Goal: Communication & Community: Participate in discussion

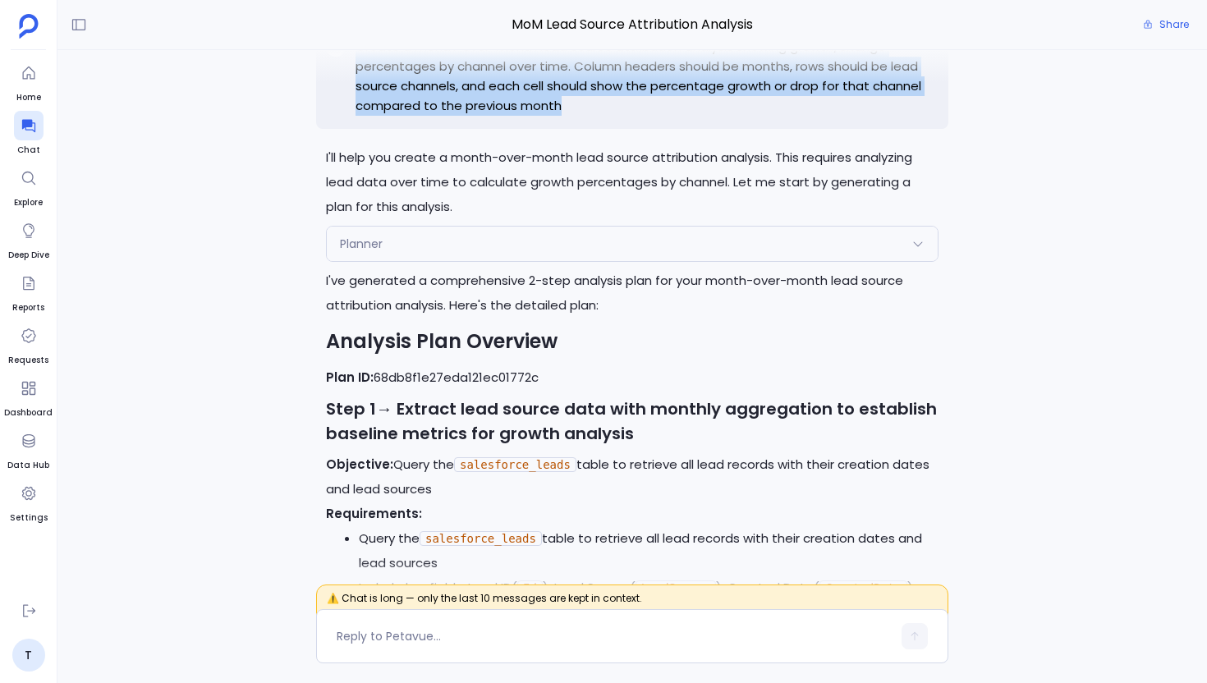
scroll to position [-16082, 0]
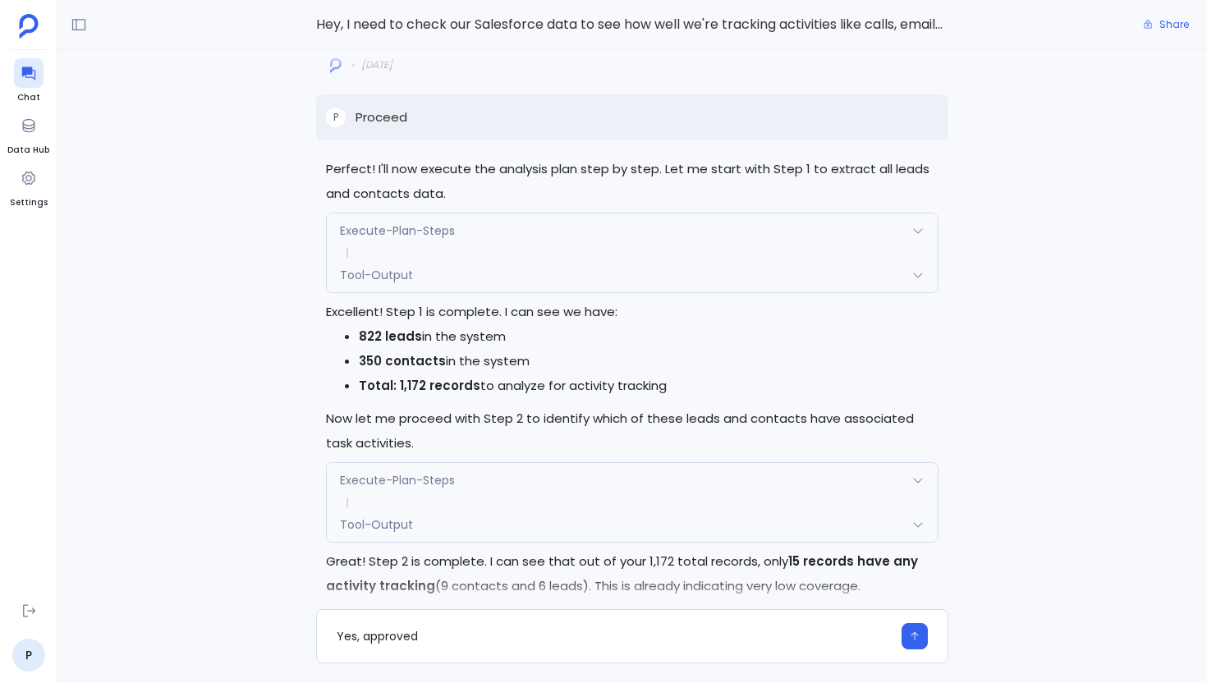
scroll to position [-1643, 0]
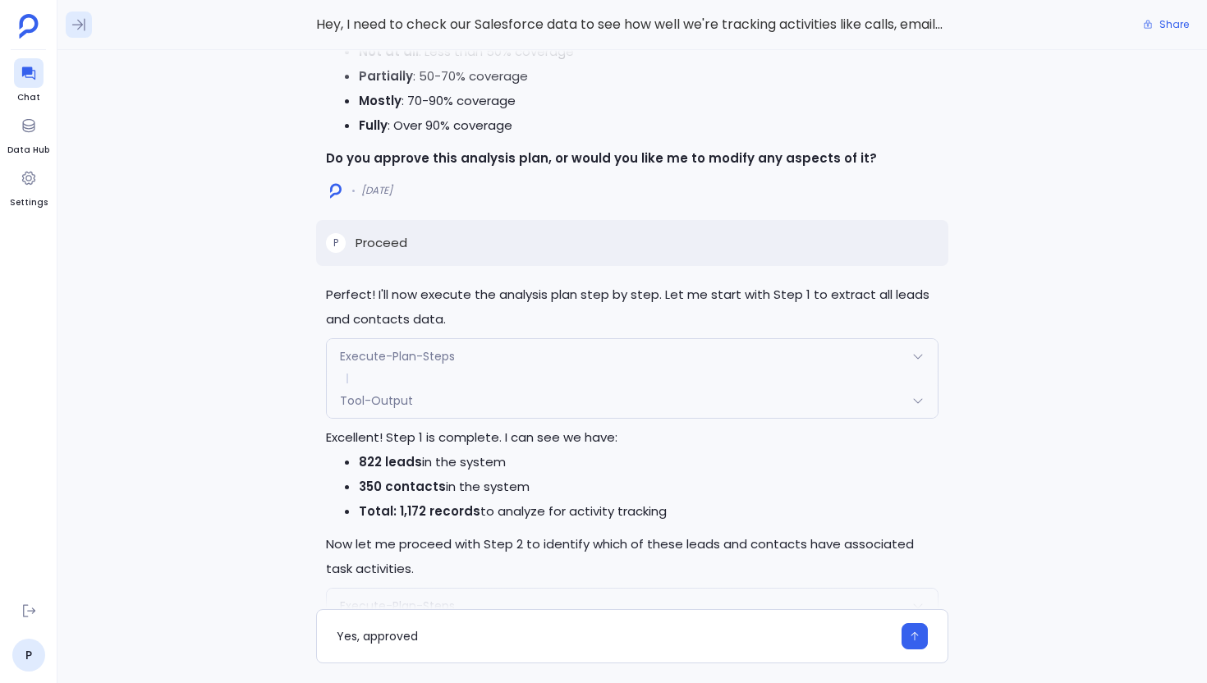
click at [88, 26] on button at bounding box center [79, 24] width 26 height 26
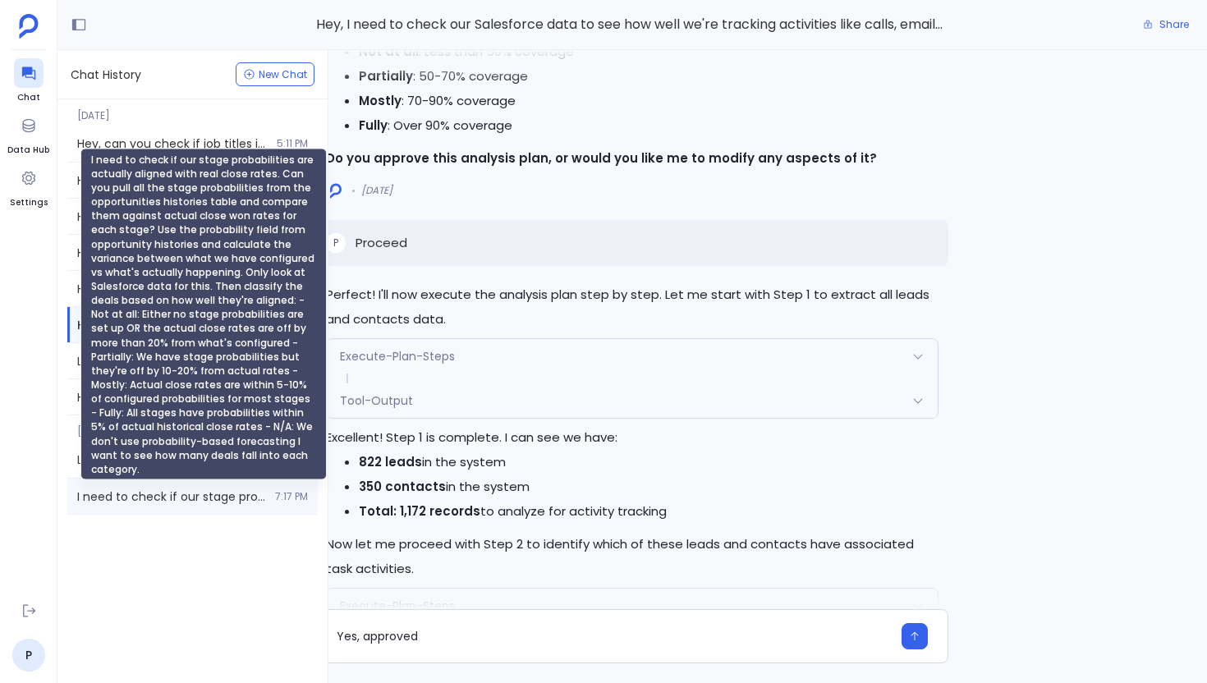
click at [208, 494] on span "I need to check if our stage probabilities are actually aligned with real close…" at bounding box center [171, 497] width 188 height 16
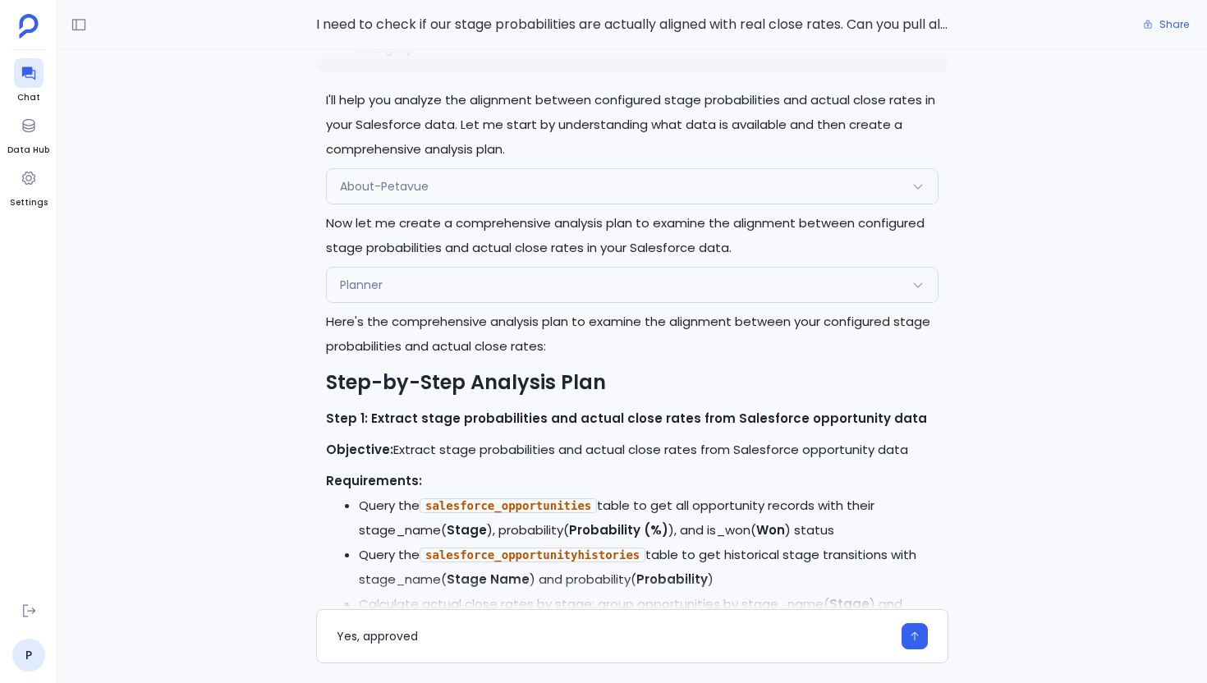
scroll to position [-6050, 0]
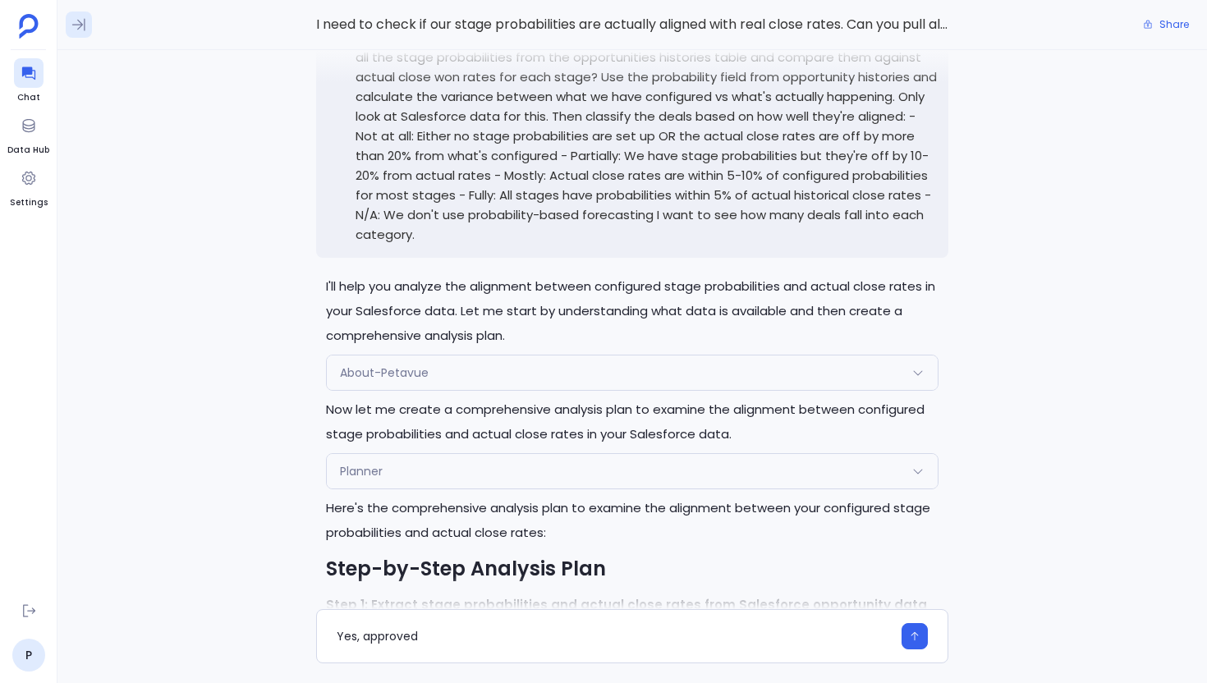
click at [82, 33] on button at bounding box center [79, 24] width 26 height 26
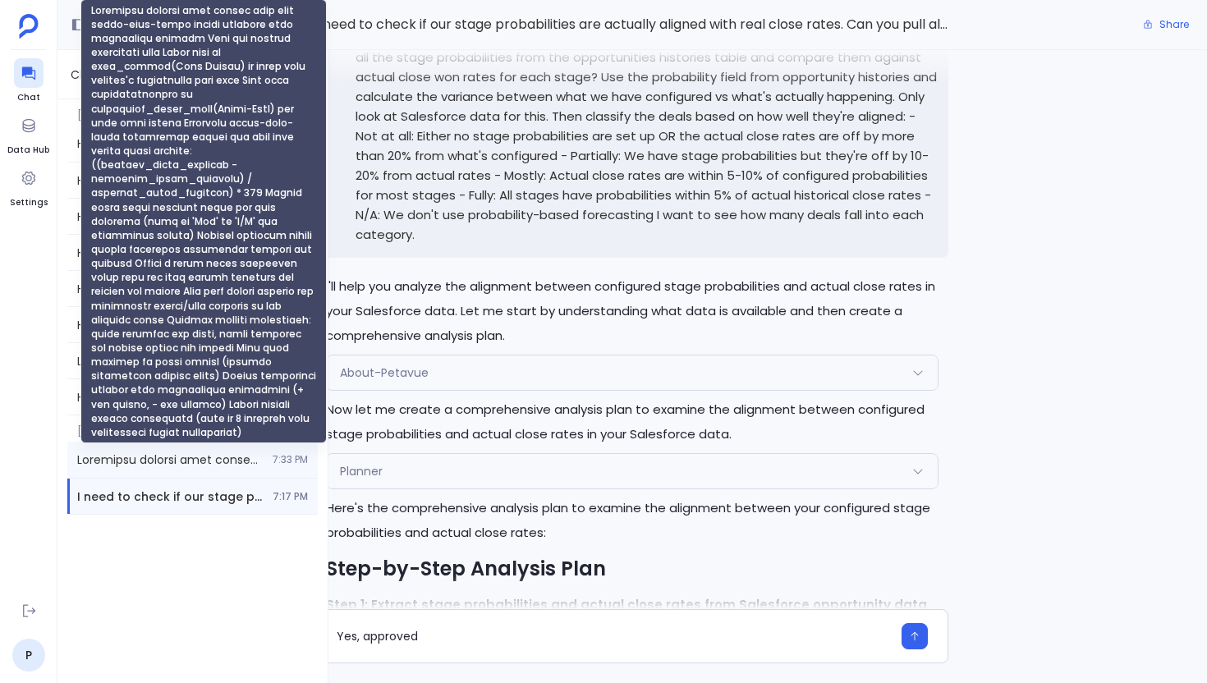
click at [216, 467] on span "Transform monthly lead source data into month-over-month growth analysis with p…" at bounding box center [170, 460] width 186 height 16
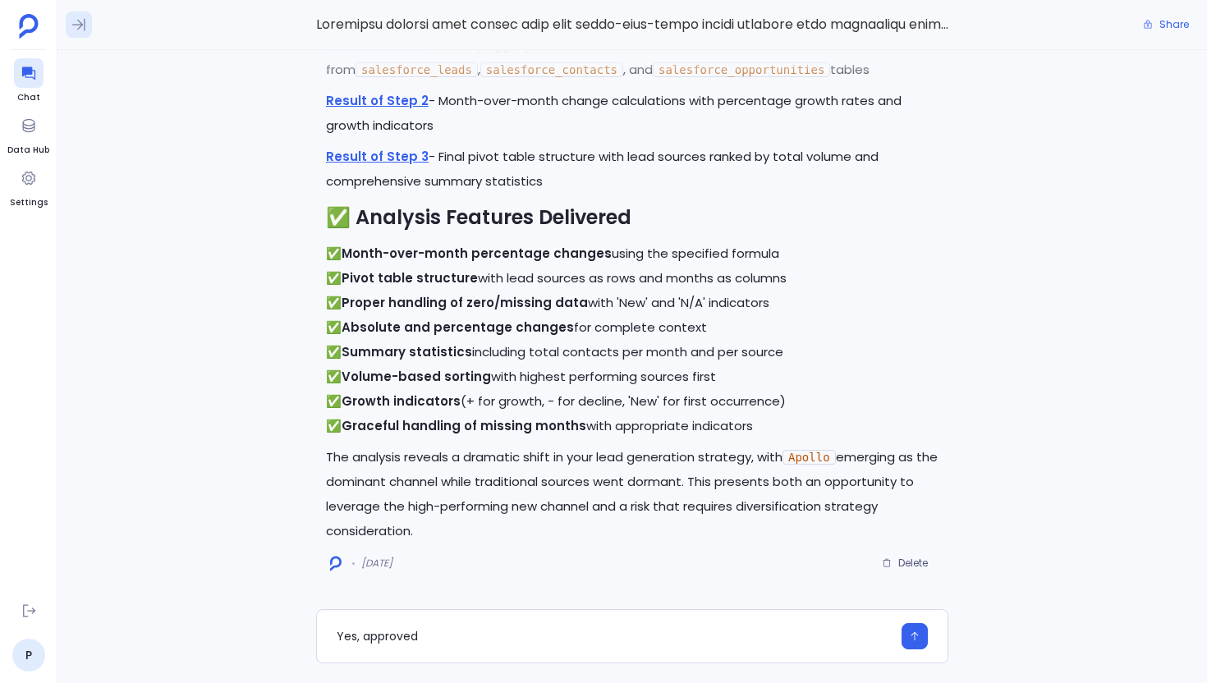
click at [77, 18] on icon at bounding box center [79, 24] width 16 height 16
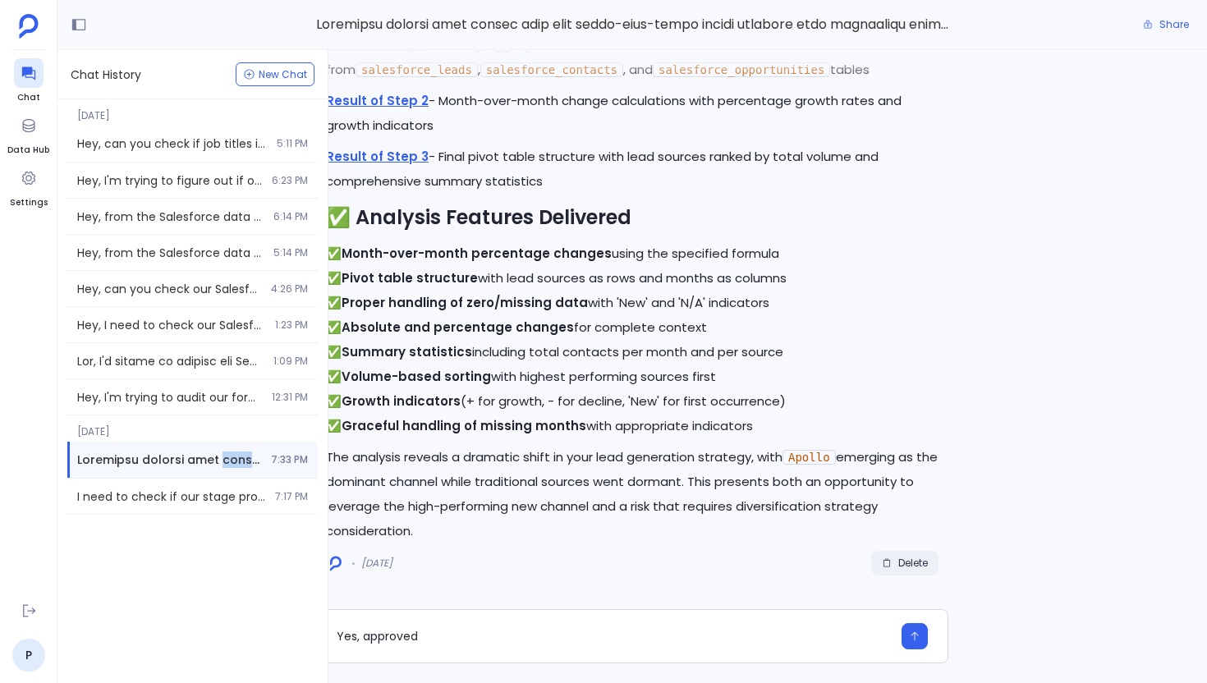
click at [908, 560] on span "Delete" at bounding box center [914, 563] width 30 height 13
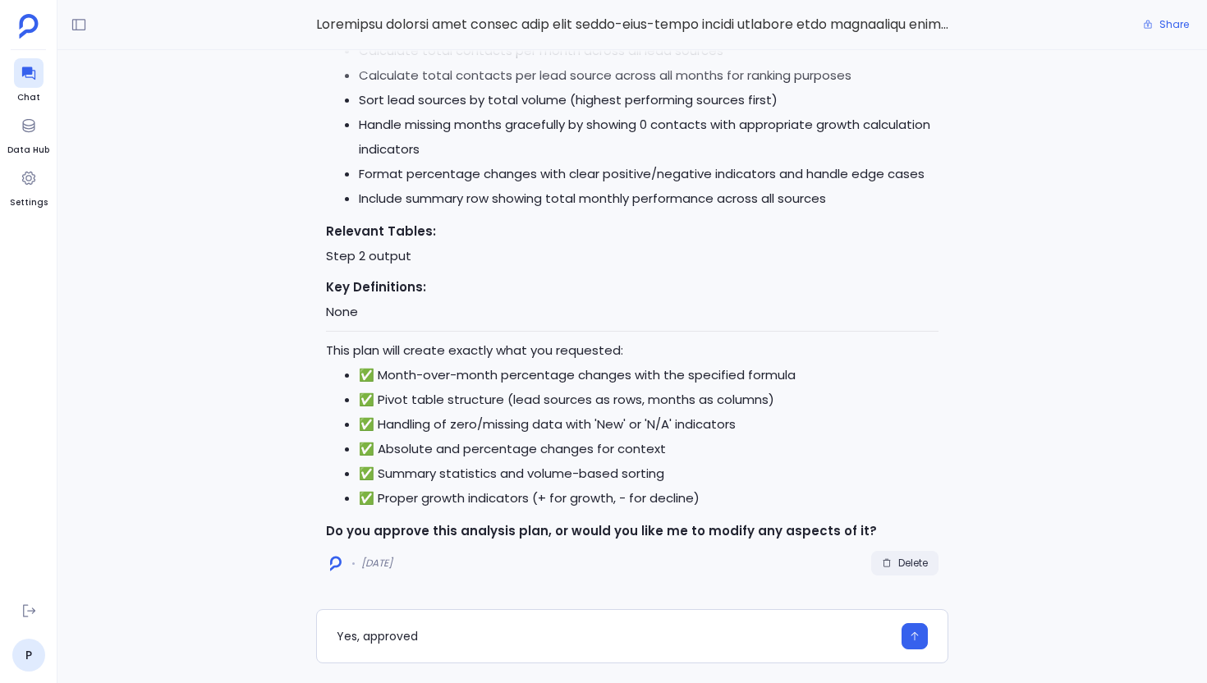
click at [889, 565] on icon "button" at bounding box center [887, 564] width 10 height 10
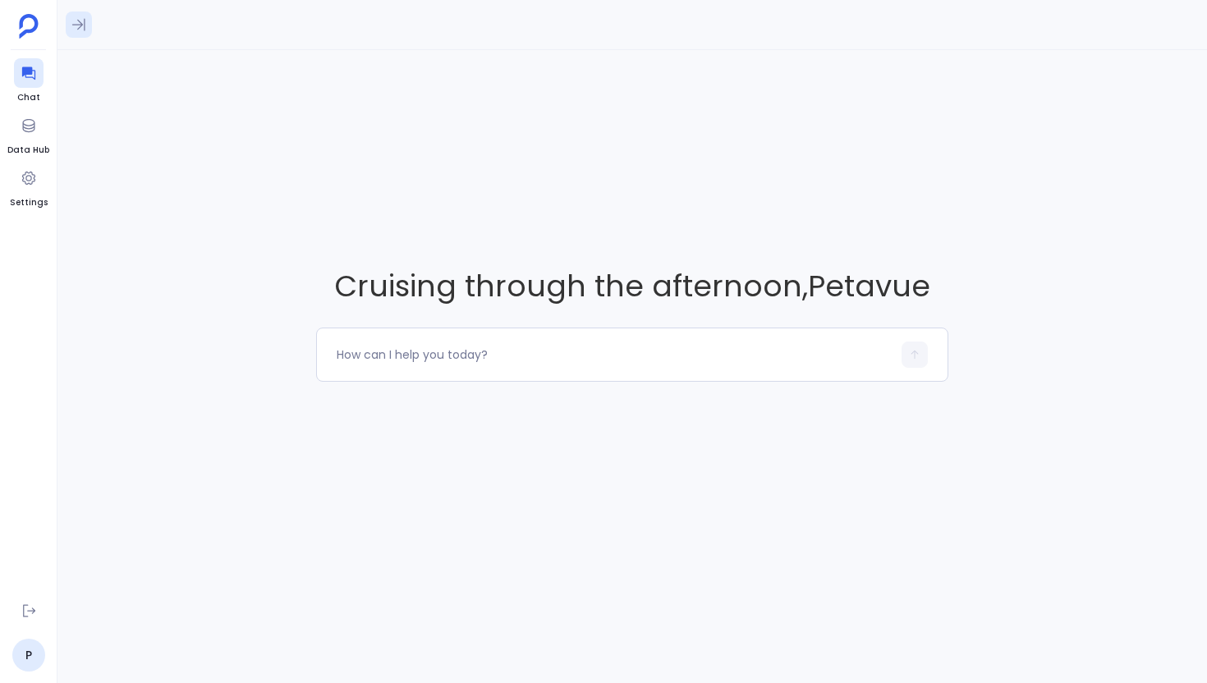
click at [79, 34] on button at bounding box center [79, 24] width 26 height 26
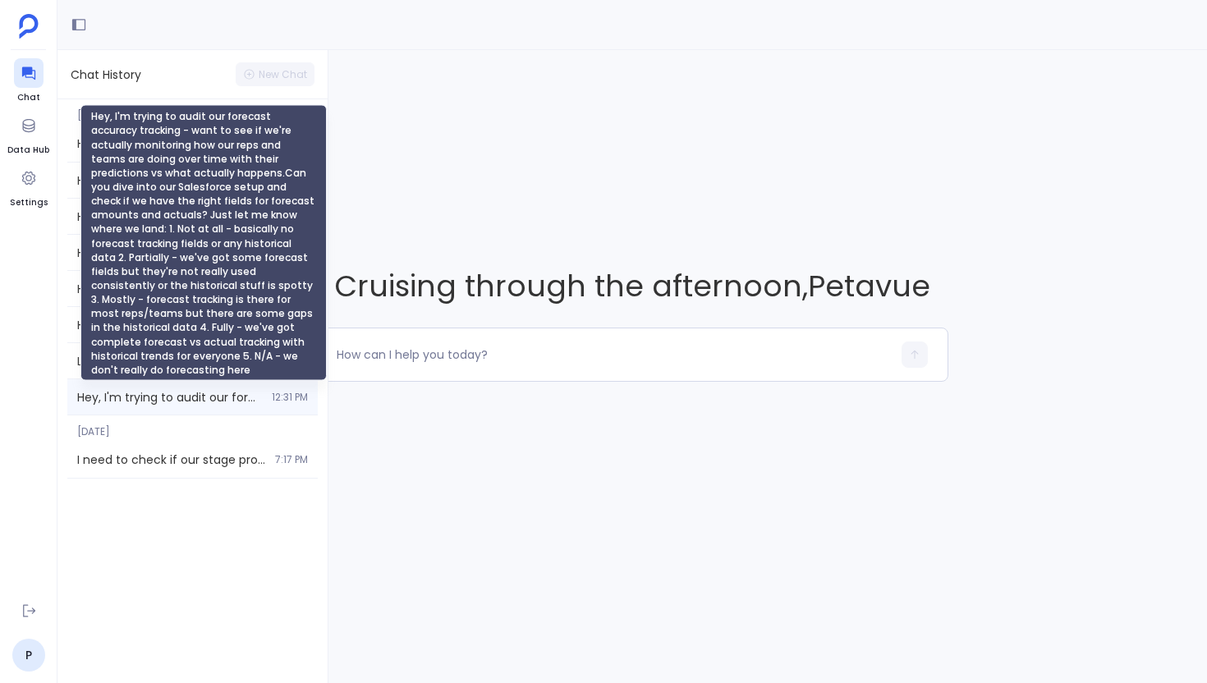
click at [213, 392] on span "Hey, I'm trying to audit our forecast accuracy tracking - want to see if we're …" at bounding box center [169, 397] width 185 height 16
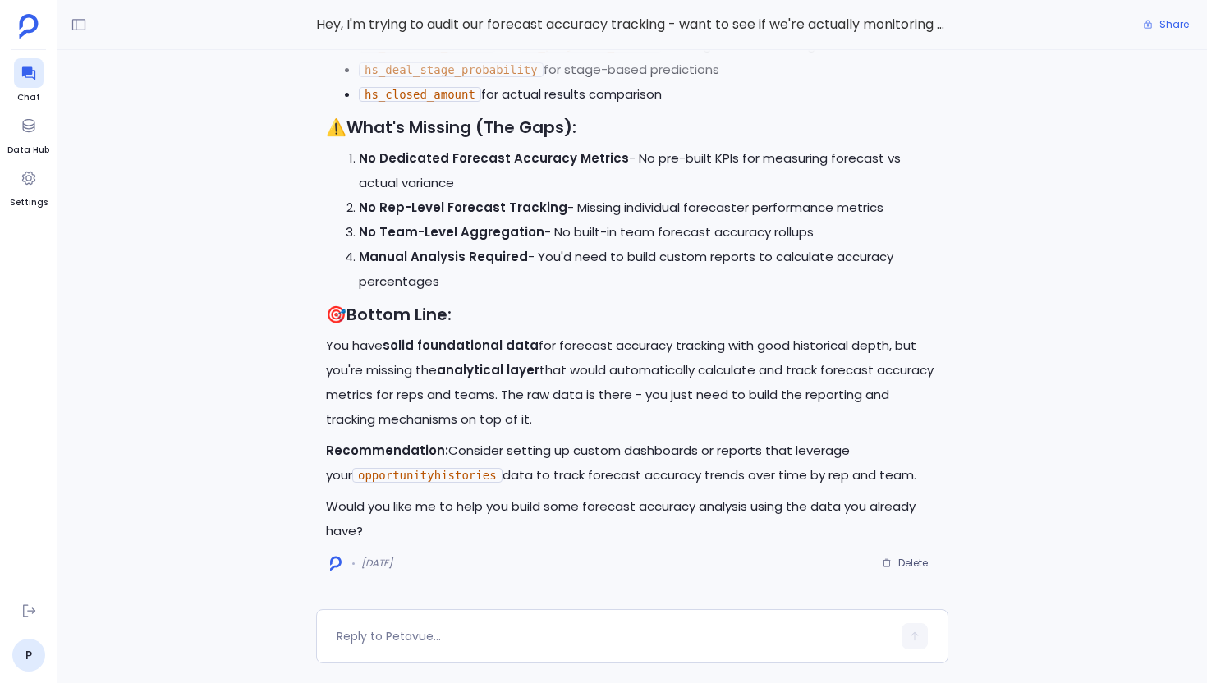
click at [485, 318] on h3 "🎯 Bottom Line:" at bounding box center [632, 314] width 613 height 25
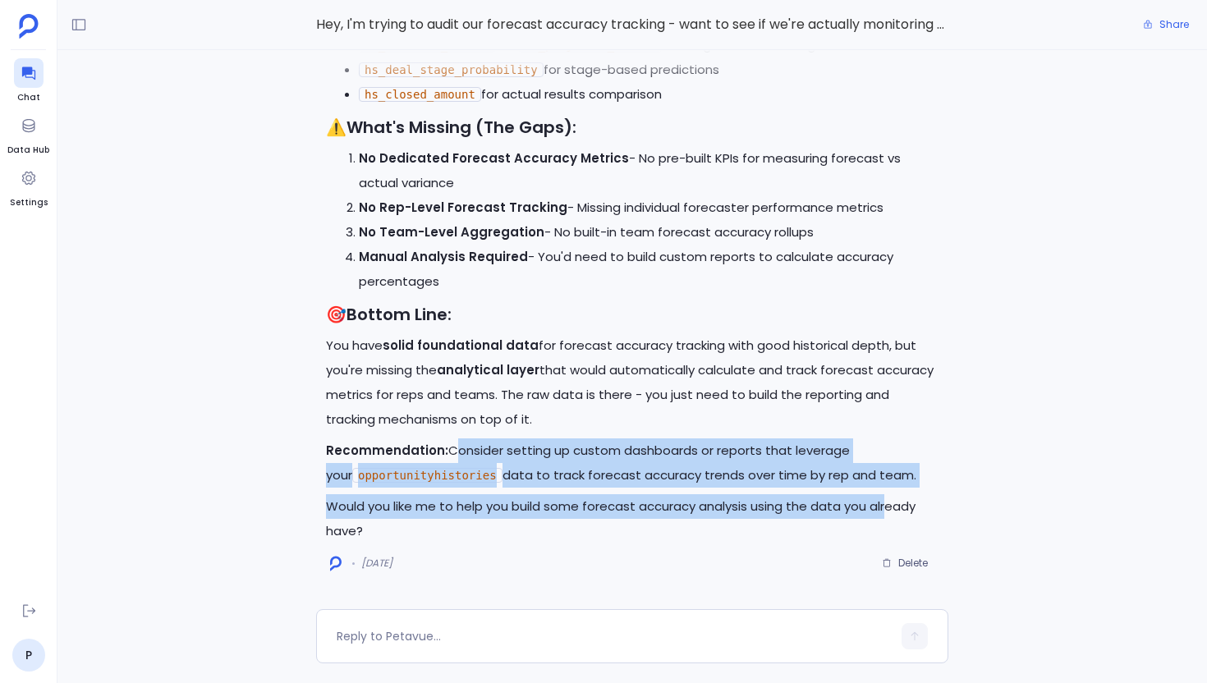
drag, startPoint x: 446, startPoint y: 451, endPoint x: 890, endPoint y: 495, distance: 446.6
click at [890, 495] on div "Based on my analysis of your Salesforce setup, I can provide you with a clear a…" at bounding box center [632, 40] width 613 height 1007
click at [441, 379] on p "You have solid foundational data for forecast accuracy tracking with good histo…" at bounding box center [632, 382] width 613 height 99
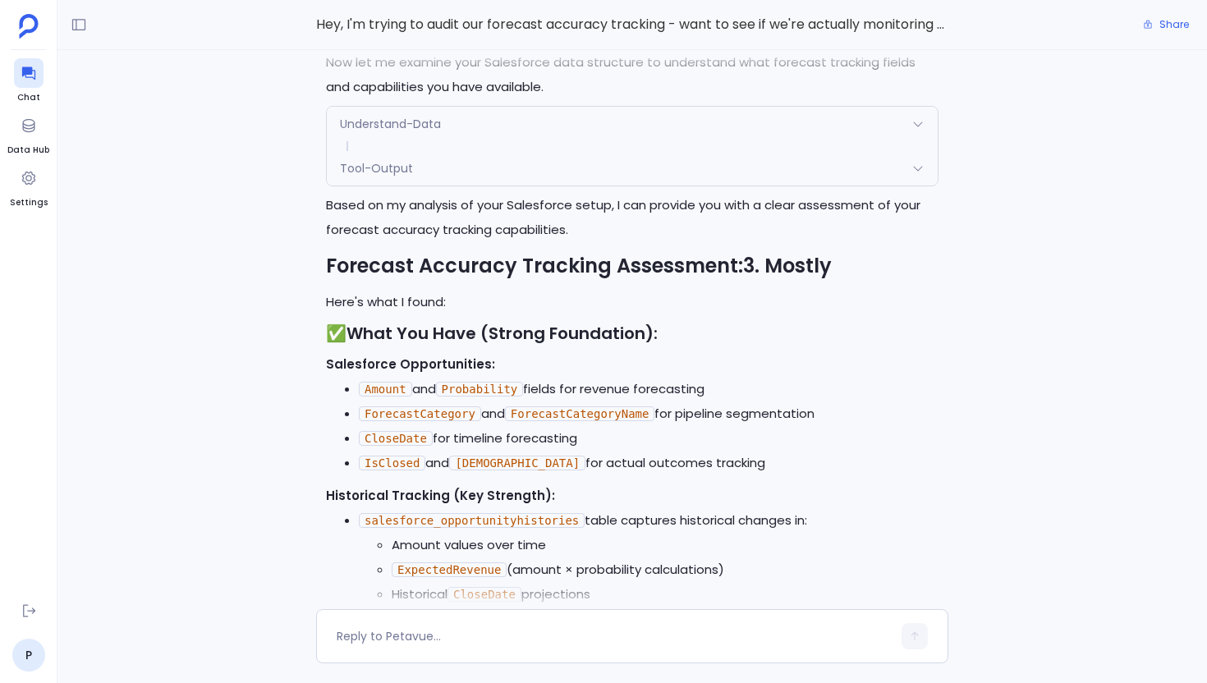
scroll to position [-1037, 0]
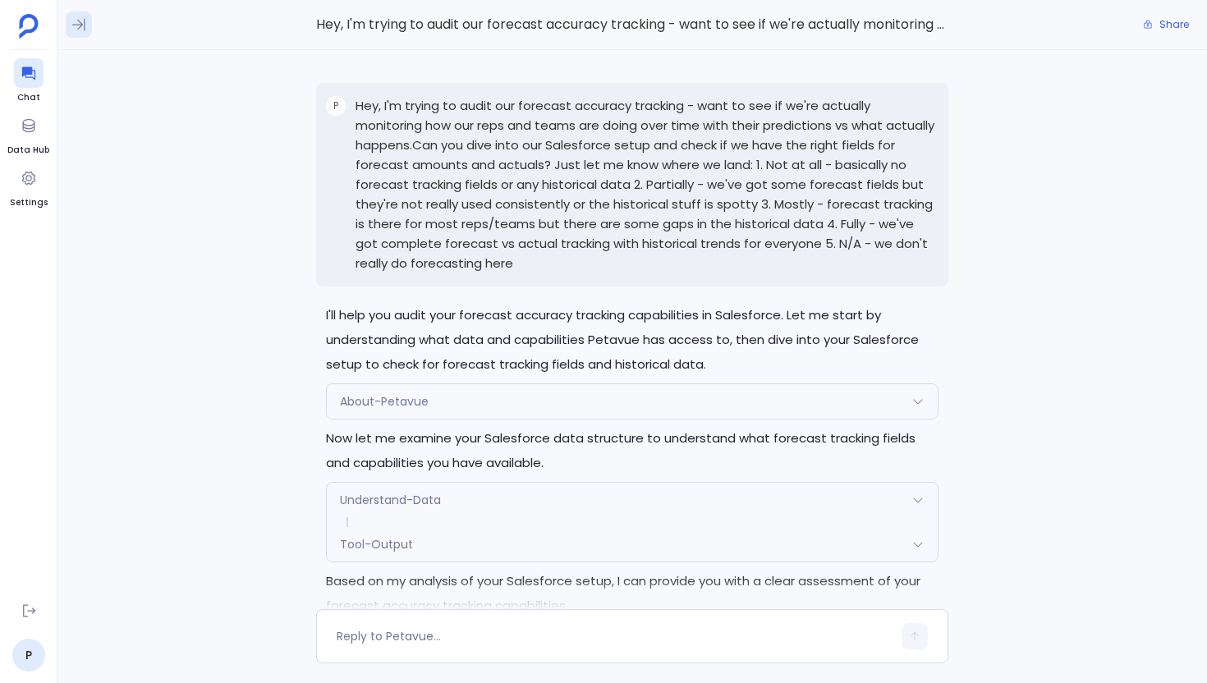
click at [80, 27] on icon at bounding box center [79, 24] width 16 height 16
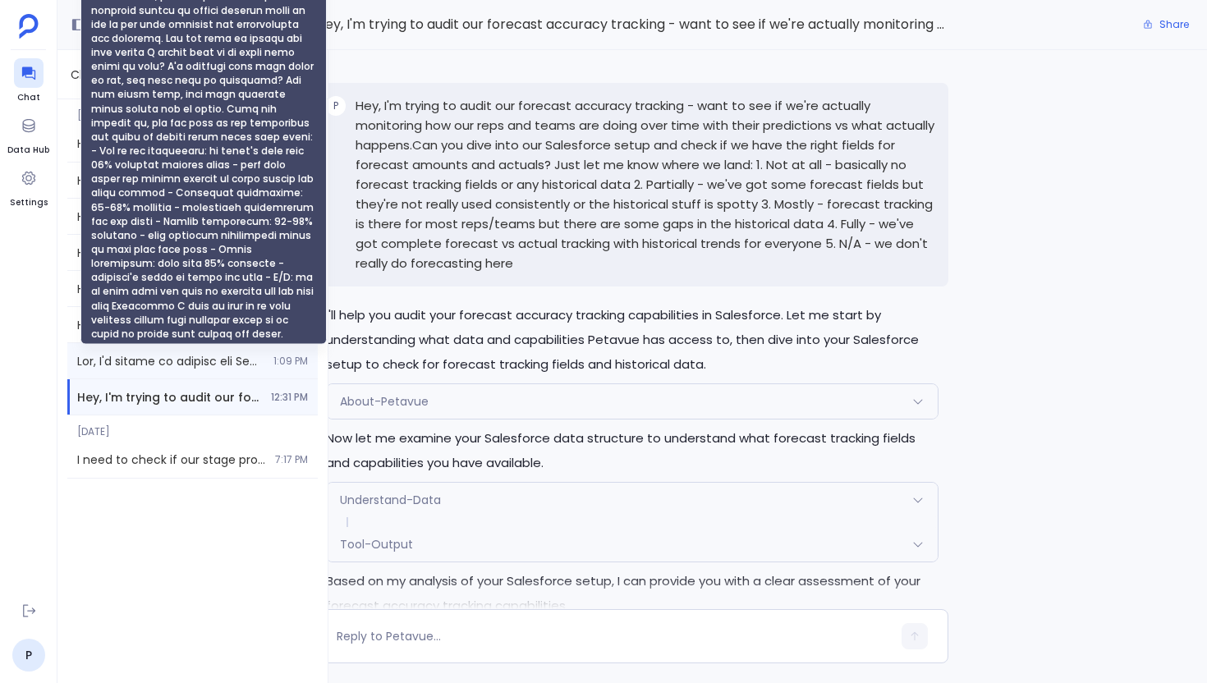
click at [147, 362] on span "Hey, I'm trying to analyze our Salesforce usage data to see if different teams …" at bounding box center [170, 361] width 186 height 16
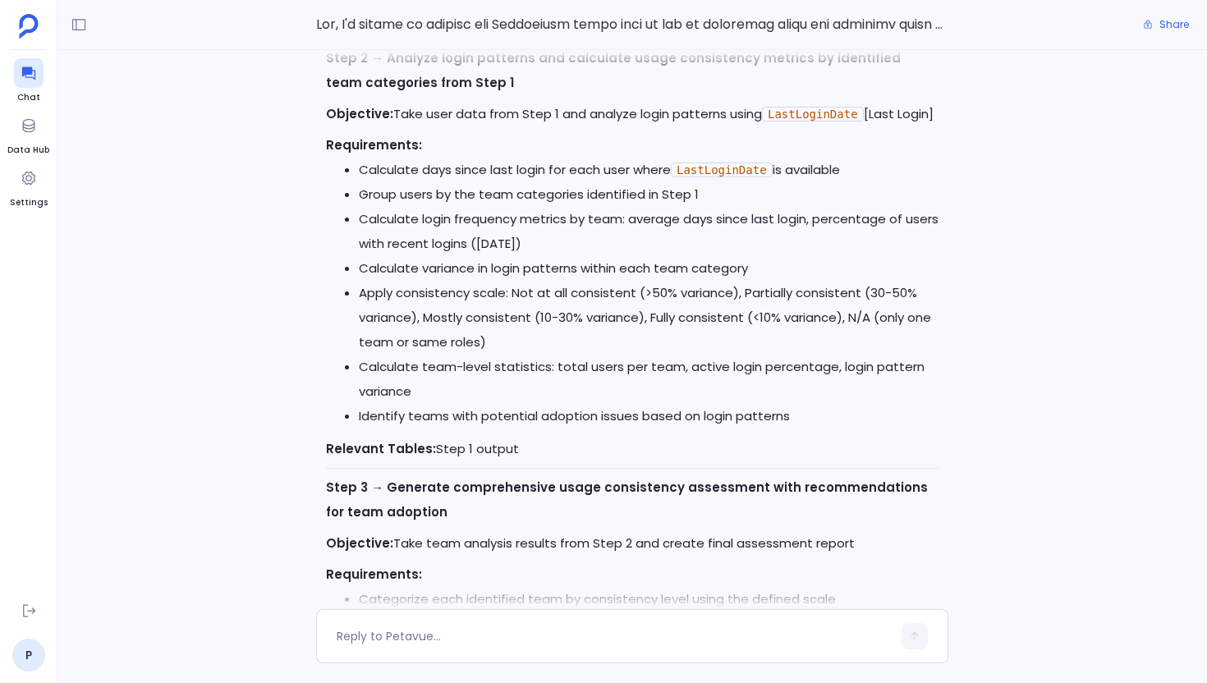
scroll to position [-2751, 0]
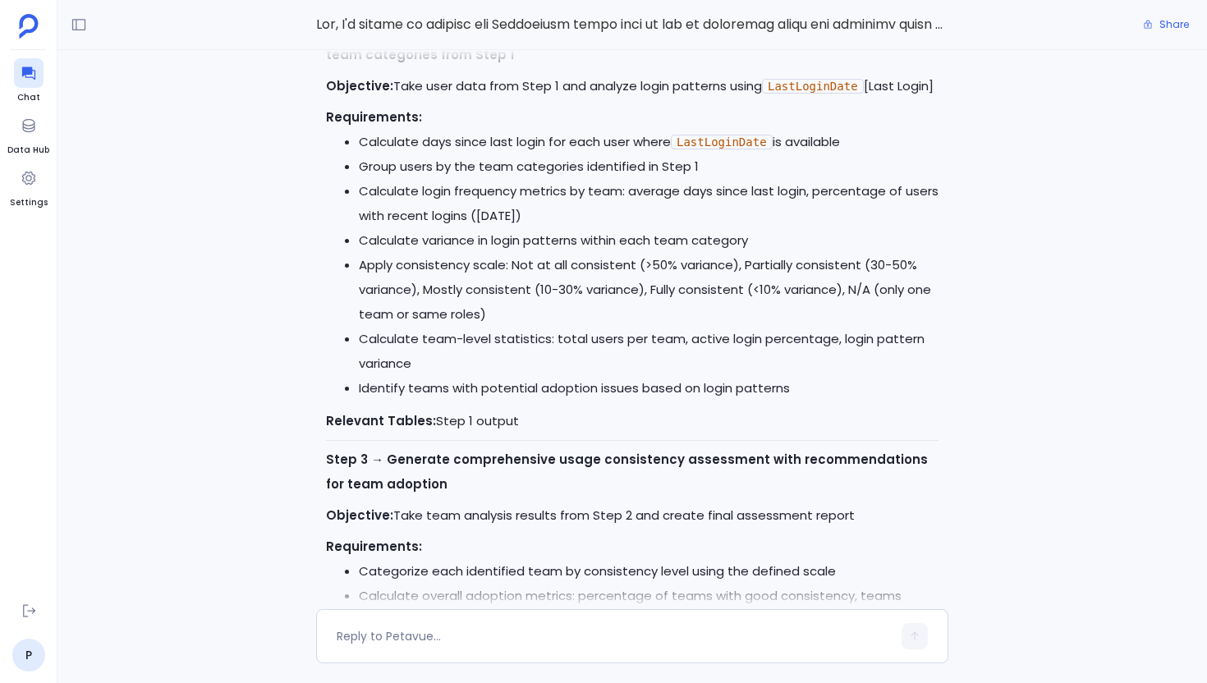
click at [538, 369] on li "Calculate team-level statistics: total users per team, active login percentage,…" at bounding box center [649, 351] width 580 height 49
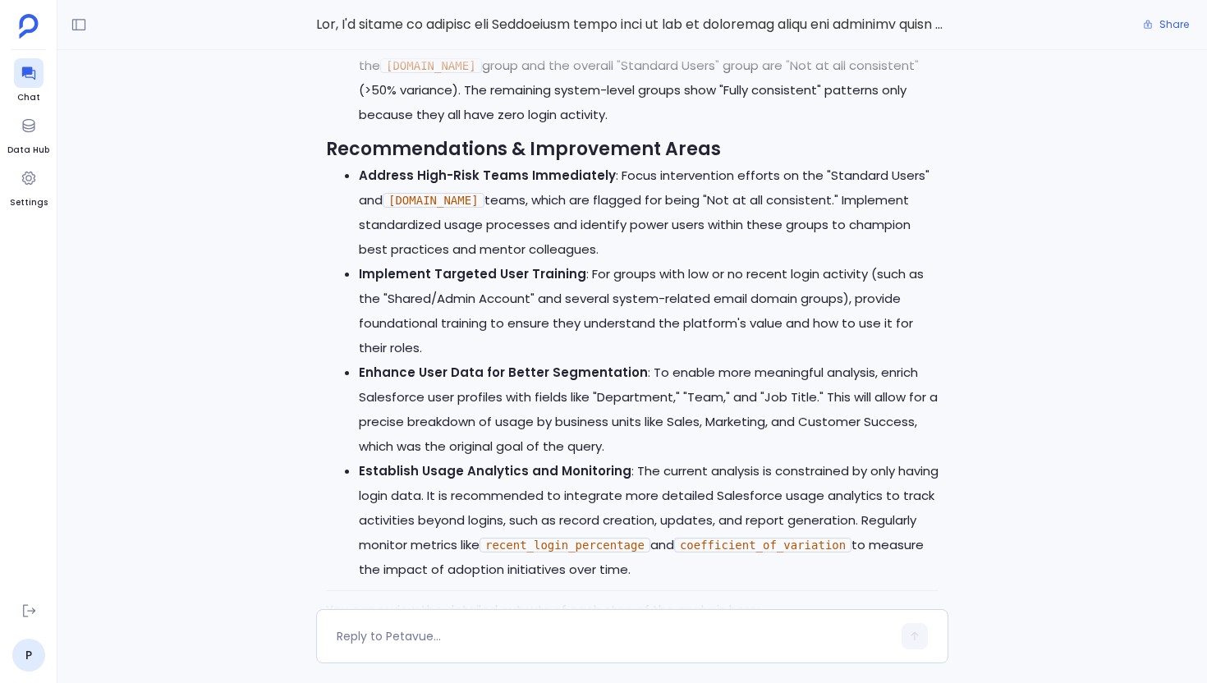
scroll to position [0, 0]
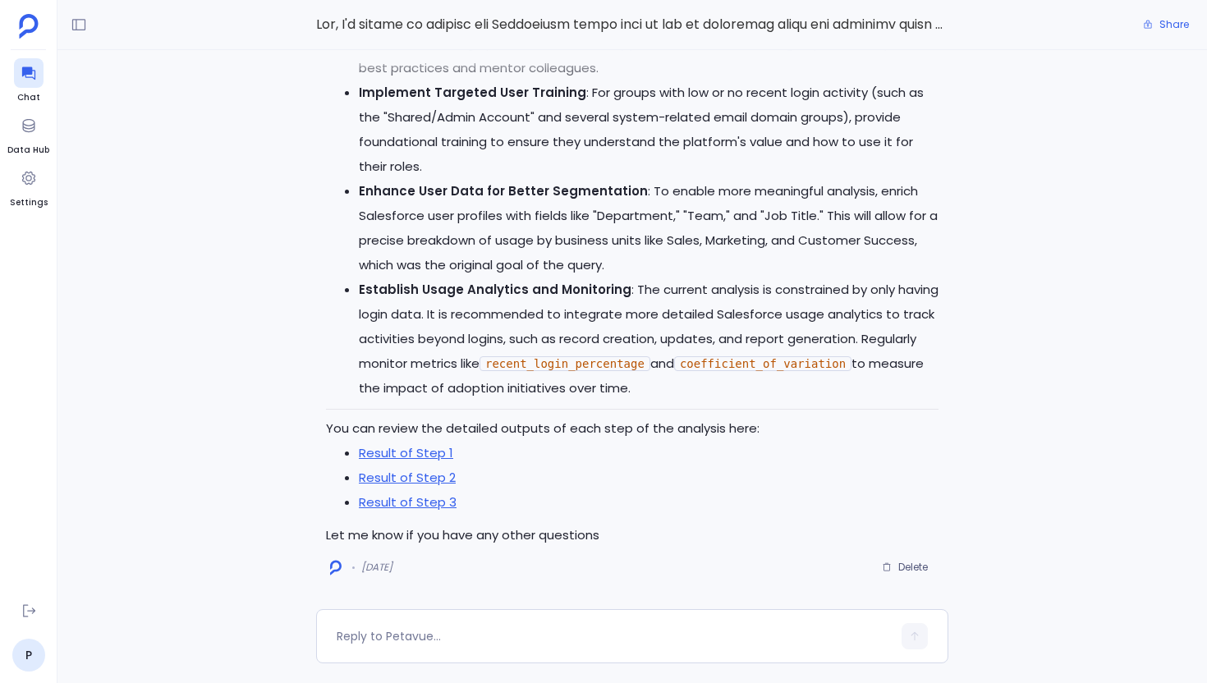
click at [536, 248] on li "Enhance User Data for Better Segmentation : To enable more meaningful analysis,…" at bounding box center [649, 228] width 580 height 99
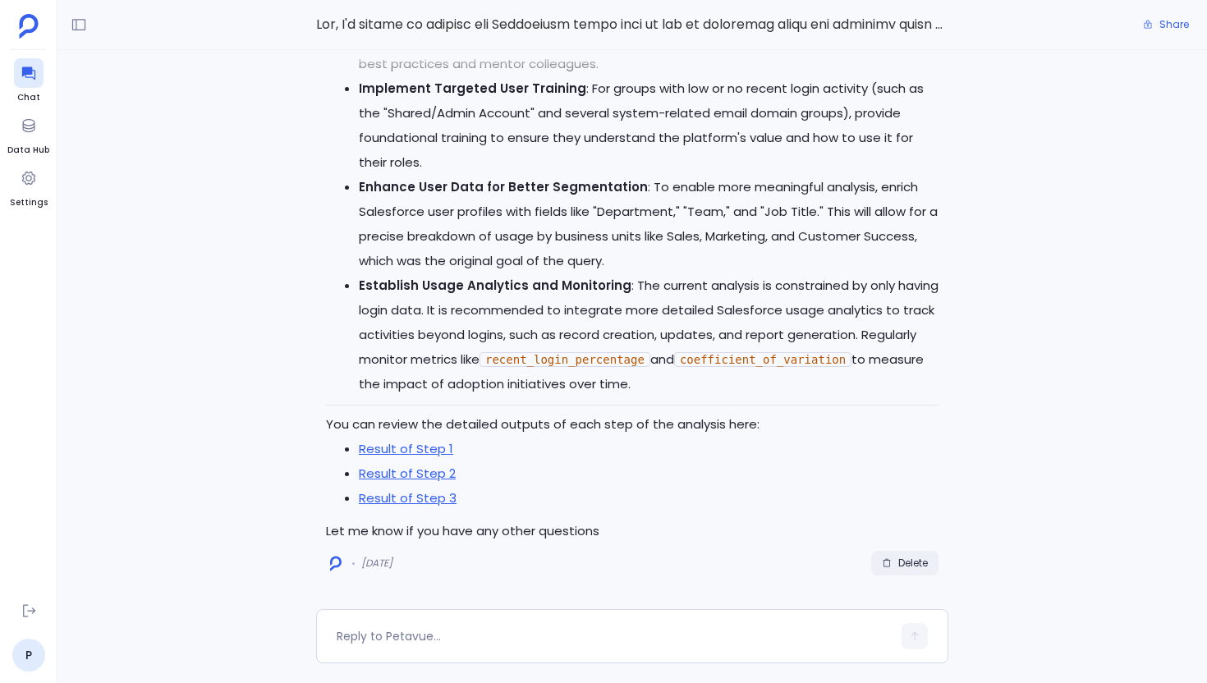
click at [908, 567] on span "Delete" at bounding box center [914, 563] width 30 height 13
click at [439, 627] on div at bounding box center [614, 636] width 555 height 26
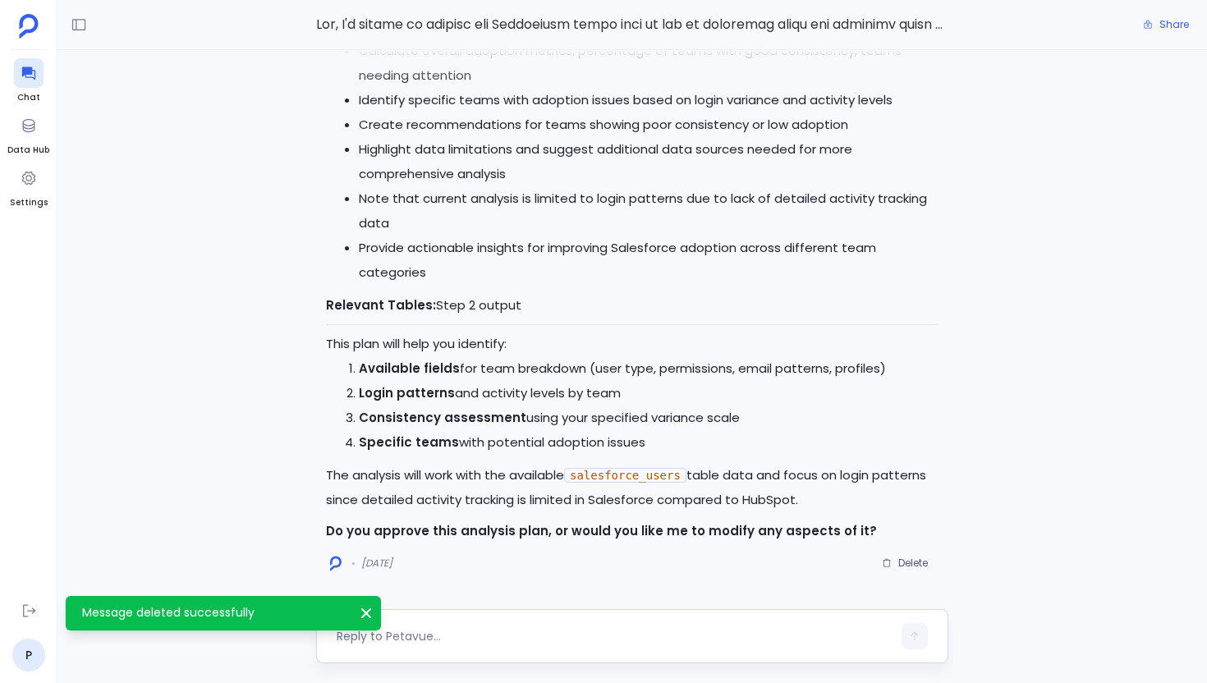
click at [407, 633] on textarea at bounding box center [614, 636] width 555 height 16
type textarea "Go ahead"
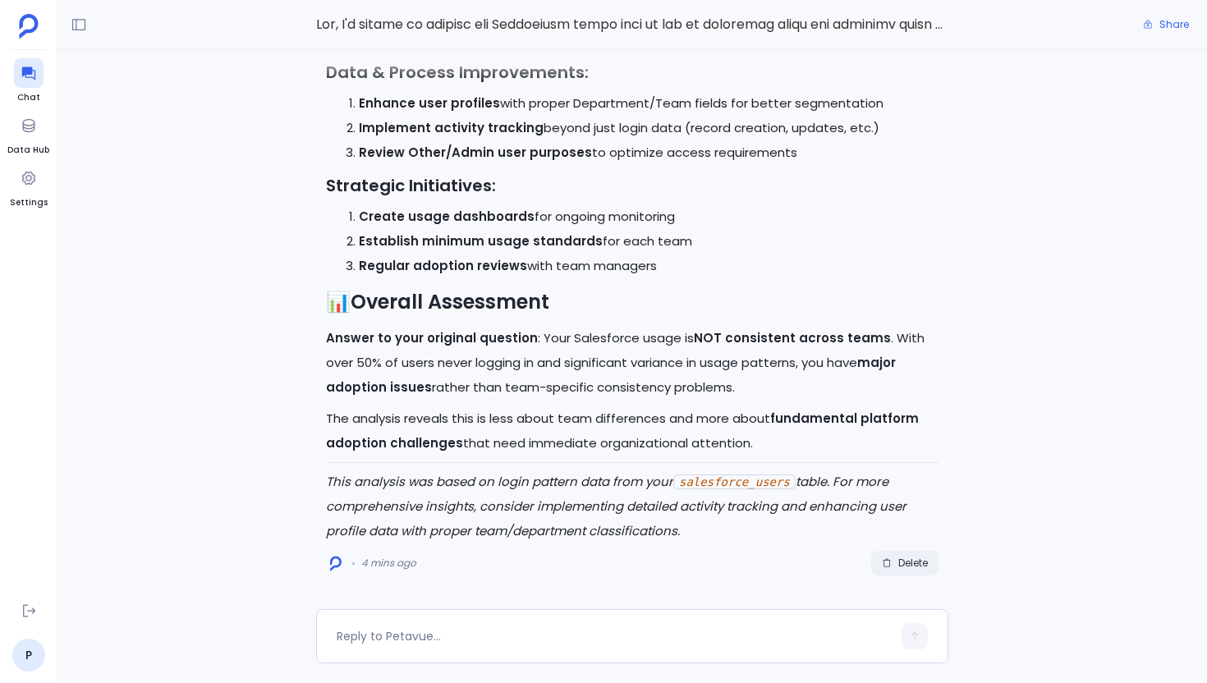
click at [918, 568] on span "Delete" at bounding box center [914, 563] width 30 height 13
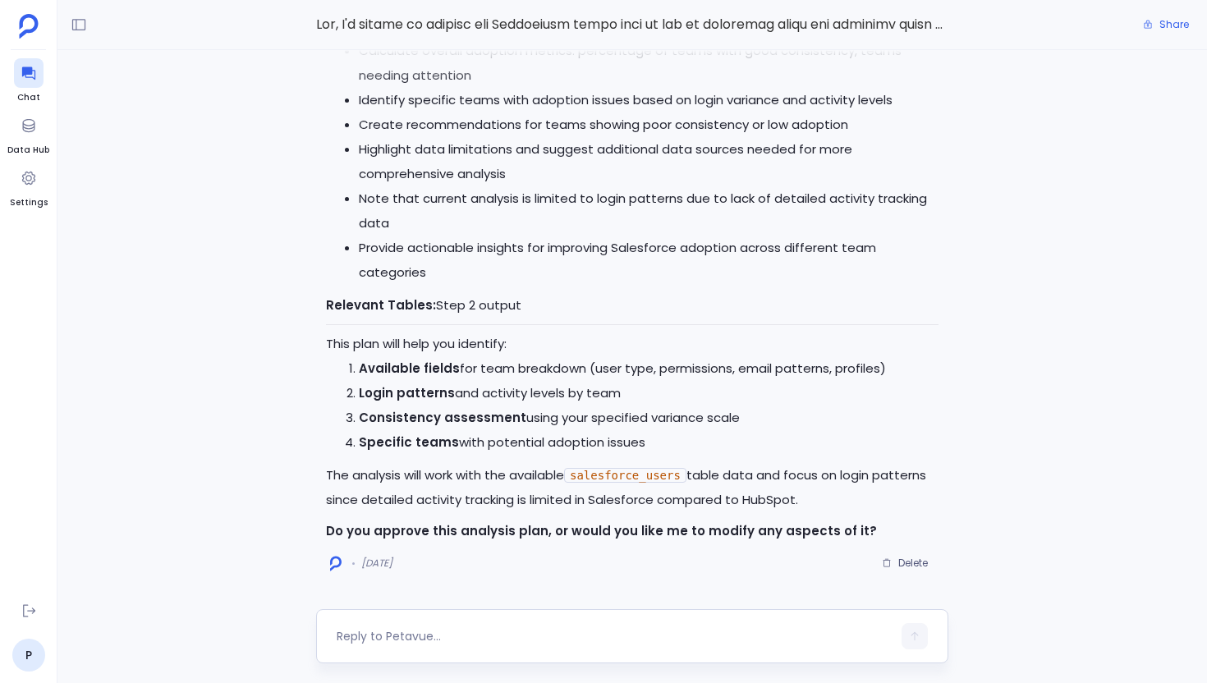
click at [446, 632] on textarea at bounding box center [614, 636] width 555 height 16
type textarea "Go ahead"
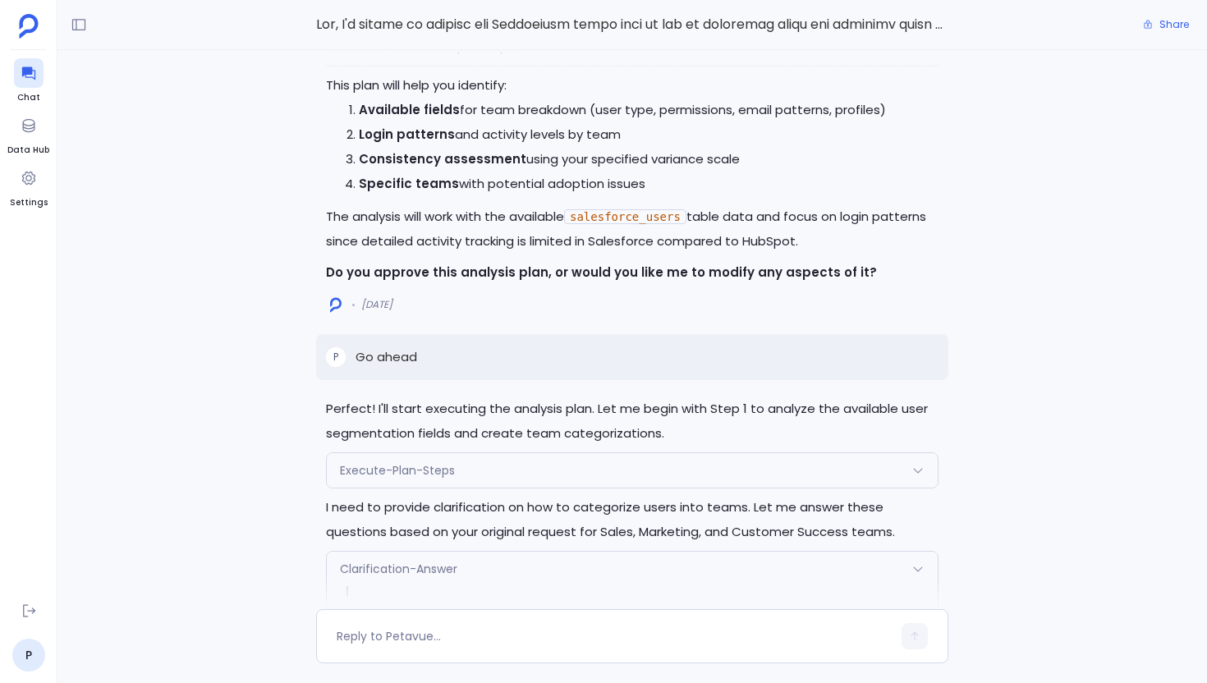
scroll to position [-2678, 0]
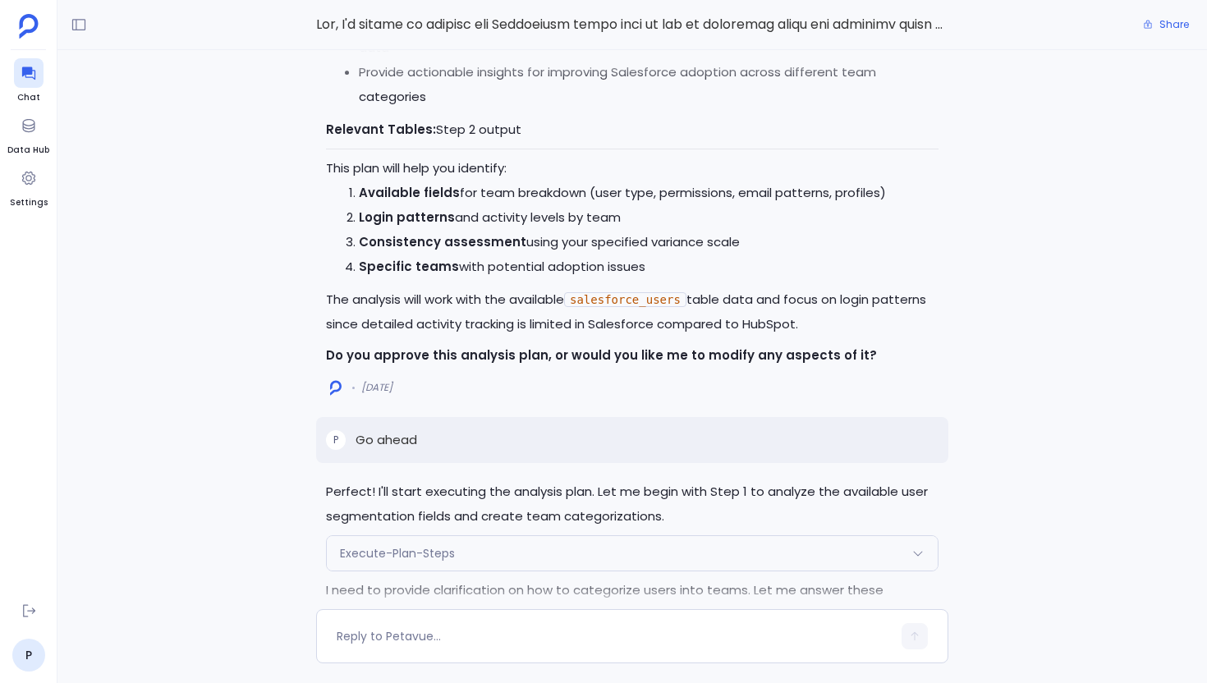
click at [402, 436] on p "Go ahead" at bounding box center [387, 440] width 62 height 20
copy p "Go ahead"
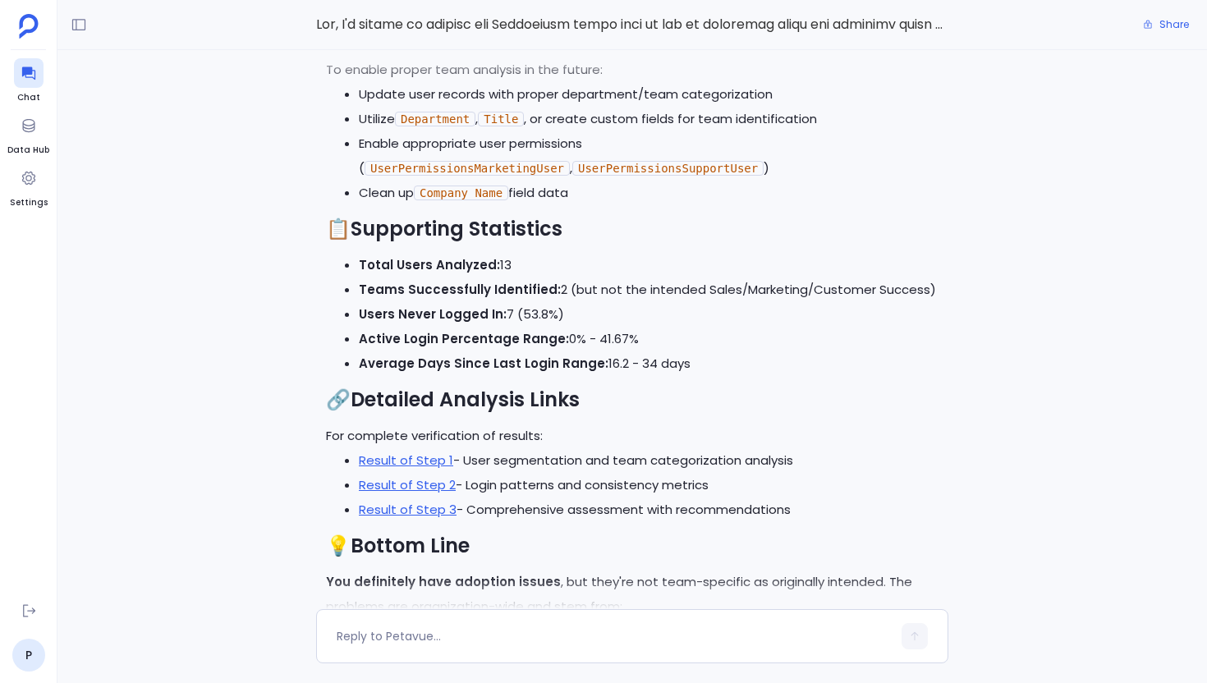
scroll to position [0, 0]
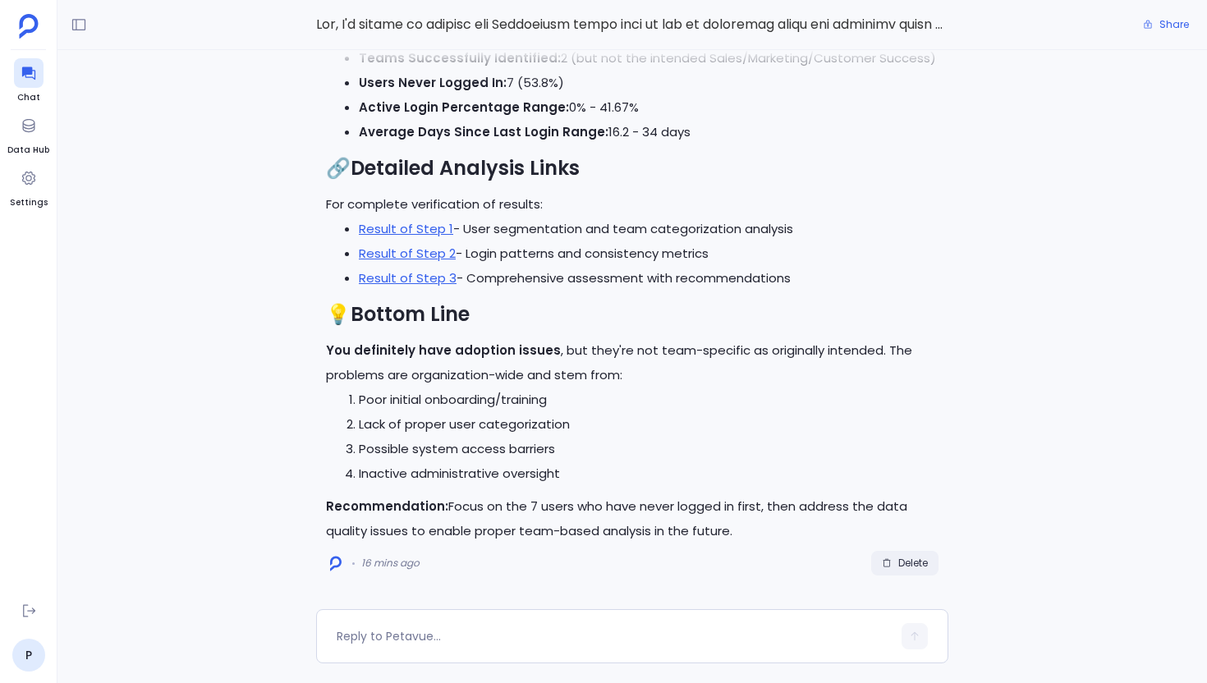
click at [899, 563] on span "Delete" at bounding box center [914, 563] width 30 height 13
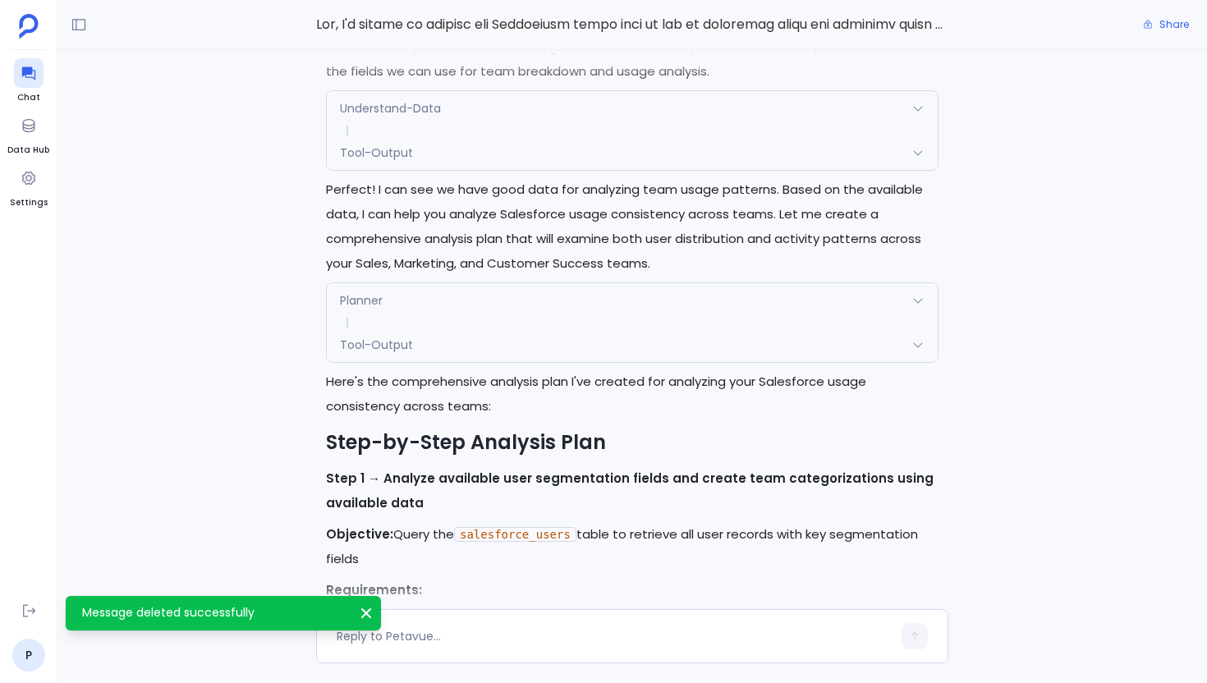
scroll to position [-1997, 0]
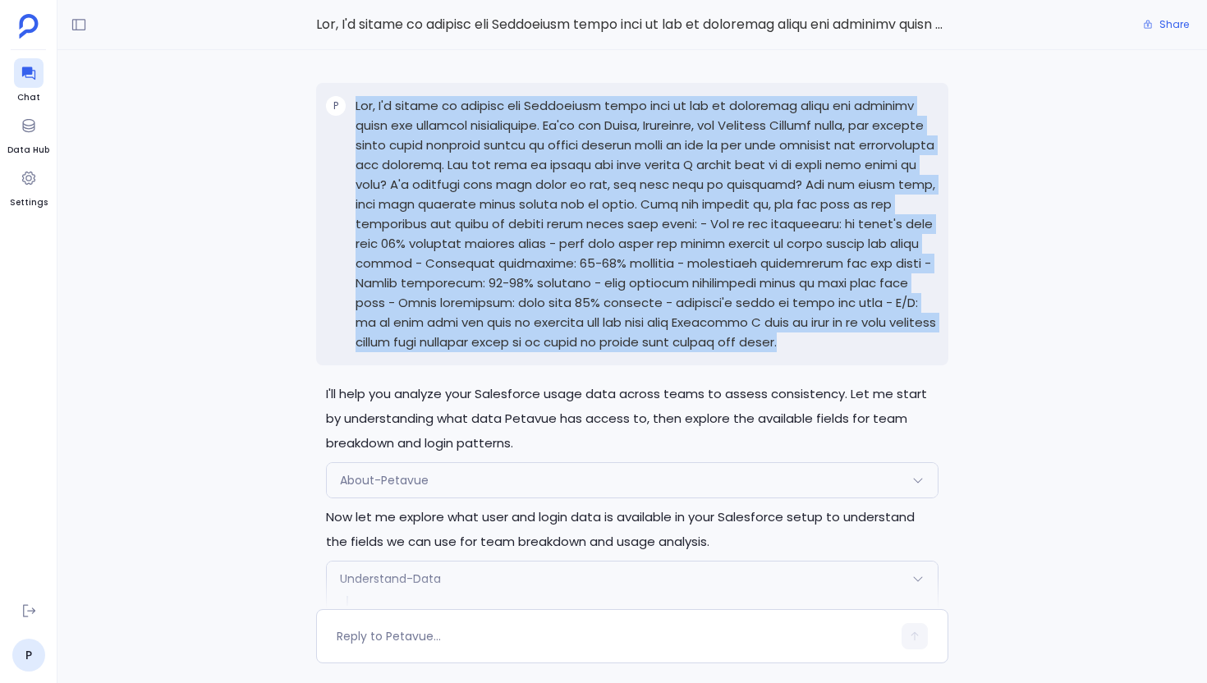
copy p "Go ahead"
click at [431, 632] on textarea at bounding box center [614, 636] width 555 height 16
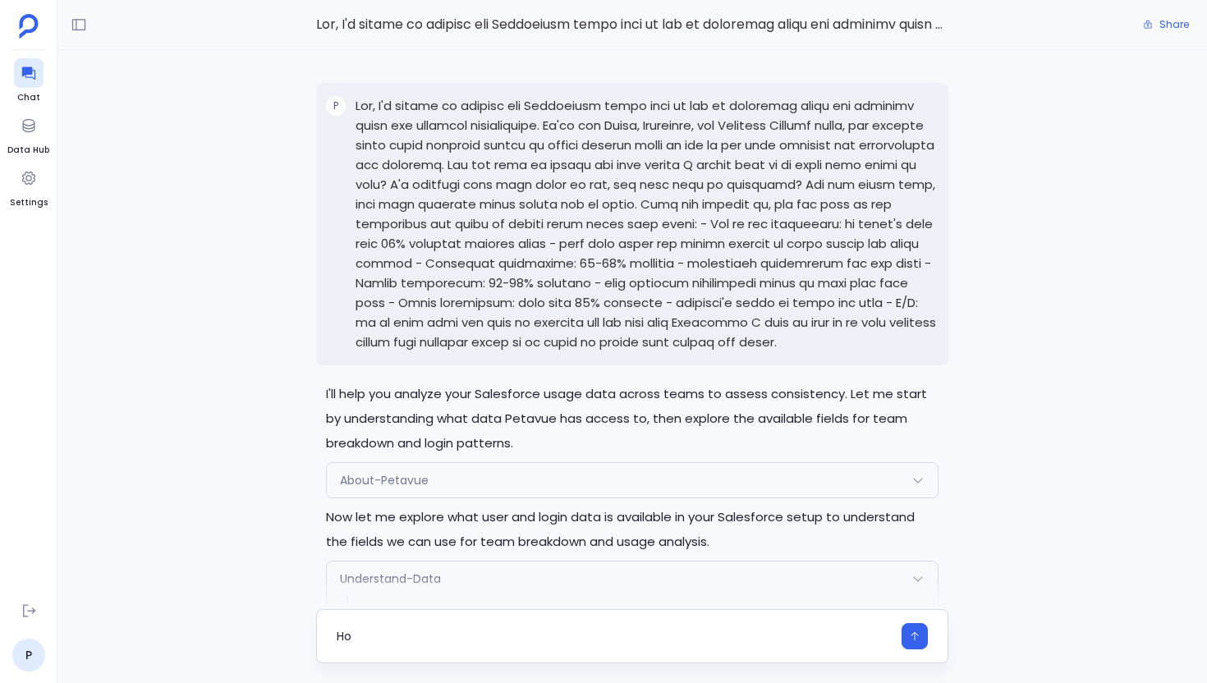
type textarea "H"
type textarea "Go ahead"
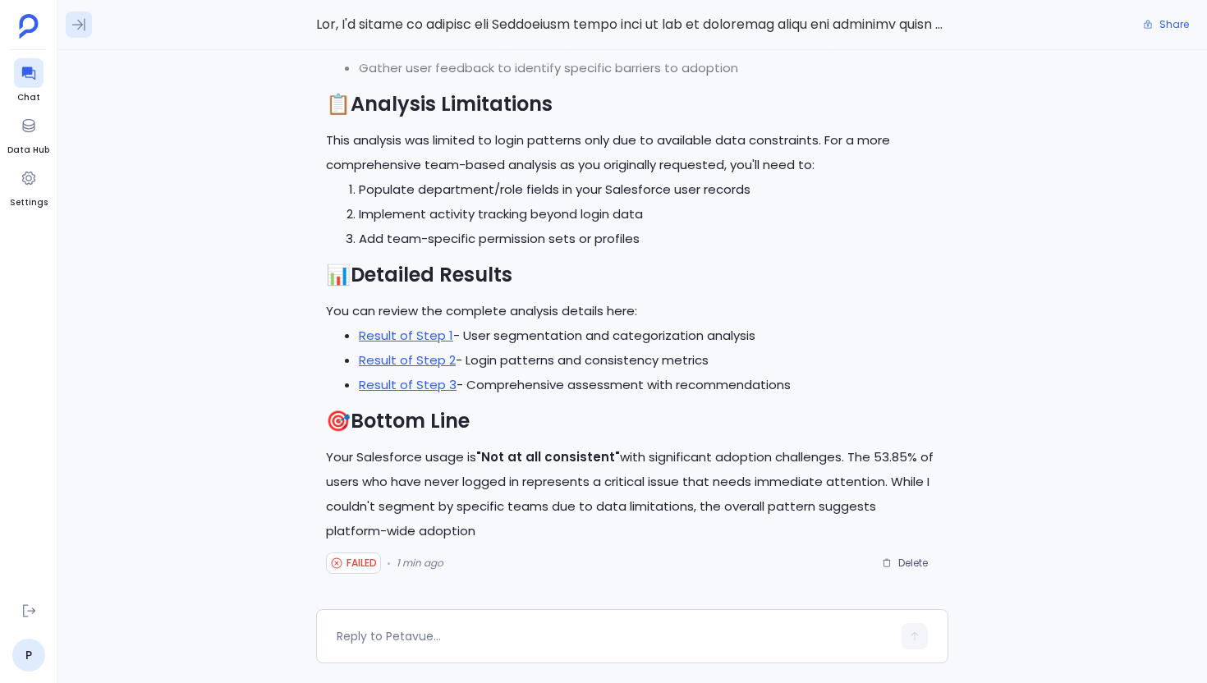
click at [78, 31] on icon at bounding box center [79, 24] width 16 height 16
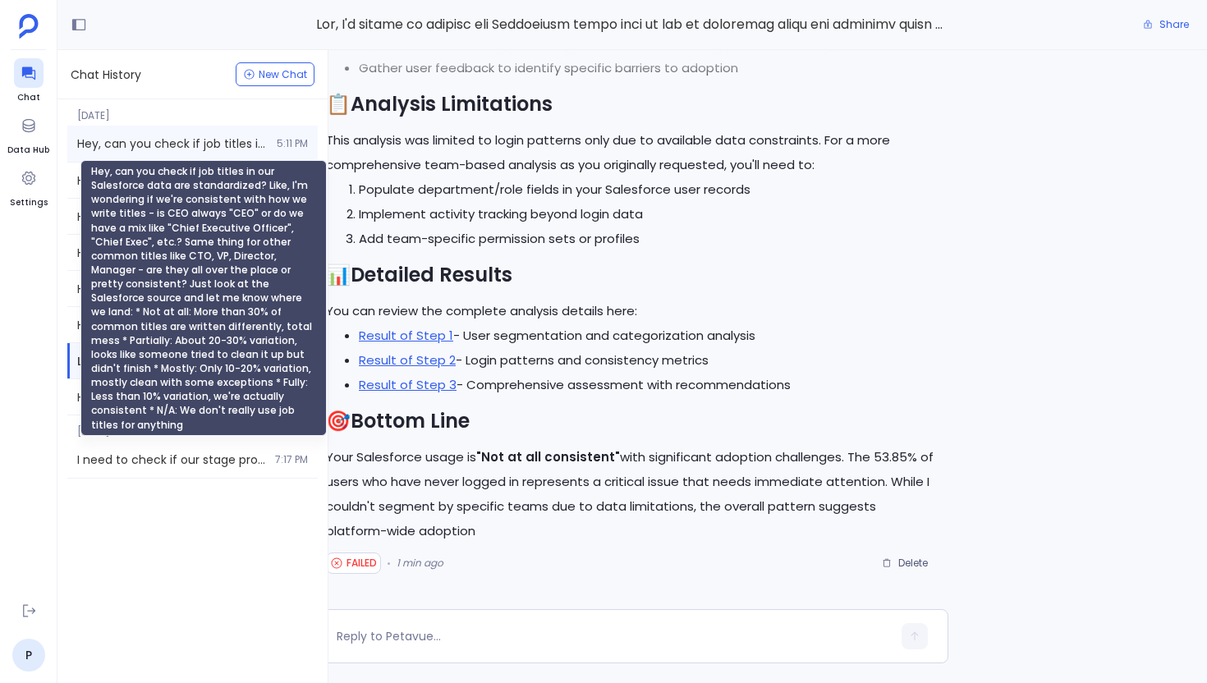
click at [117, 149] on span "Hey, can you check if job titles in our Salesforce data are standardized? Like,…" at bounding box center [172, 144] width 190 height 16
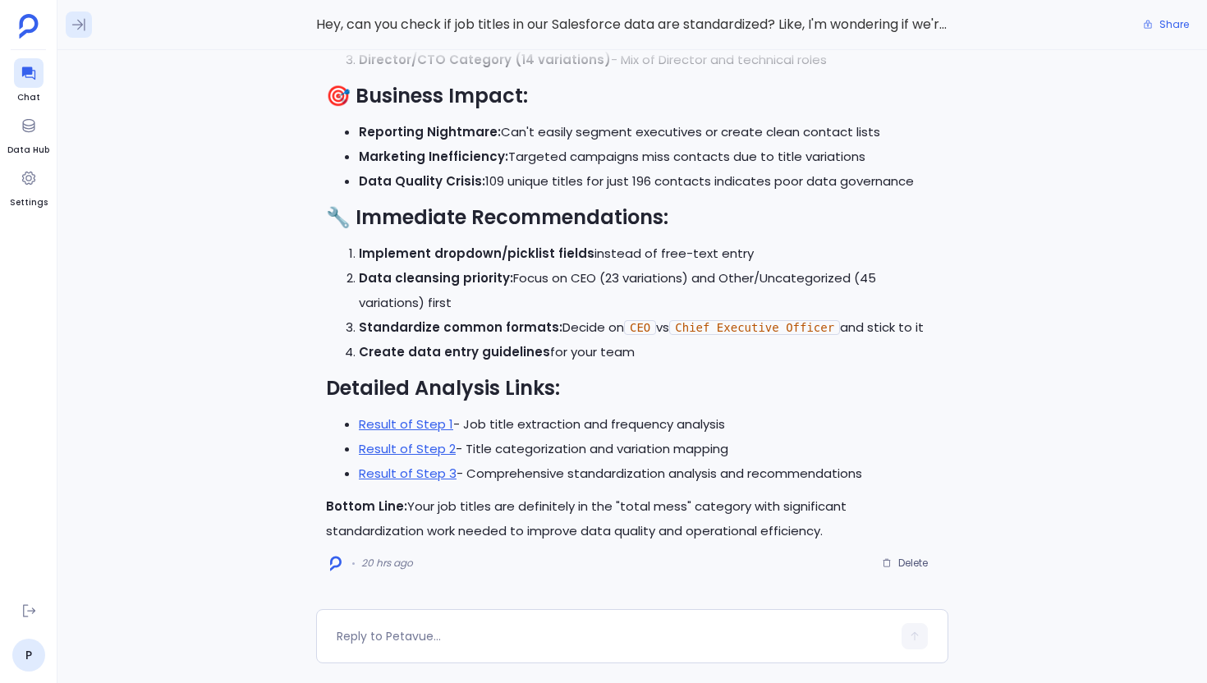
click at [80, 24] on icon at bounding box center [78, 25] width 13 height 12
